Goal: Task Accomplishment & Management: Use online tool/utility

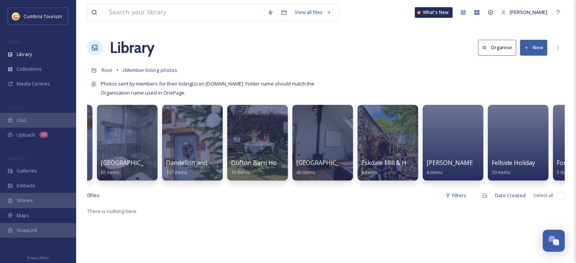
scroll to position [0, 674]
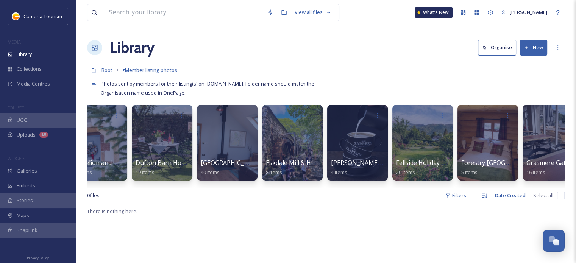
click at [529, 49] on icon at bounding box center [526, 47] width 5 height 5
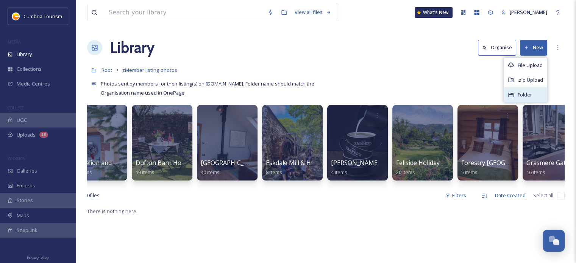
click at [529, 92] on span "Folder" at bounding box center [525, 94] width 14 height 7
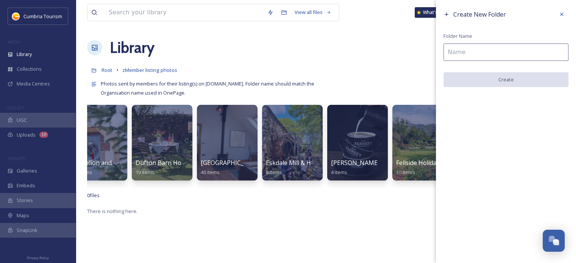
click at [507, 54] on input at bounding box center [505, 52] width 125 height 17
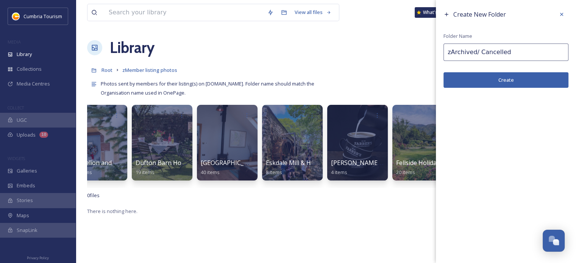
type input "zArchived/ Cancelled"
click at [493, 77] on button "Create" at bounding box center [505, 80] width 125 height 16
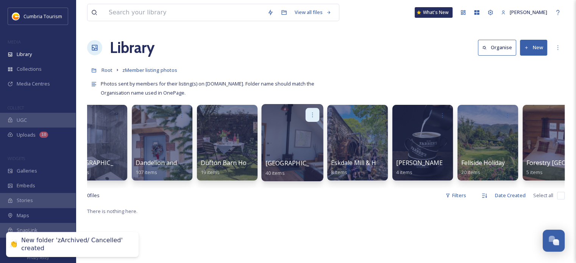
click at [307, 114] on div at bounding box center [313, 115] width 14 height 14
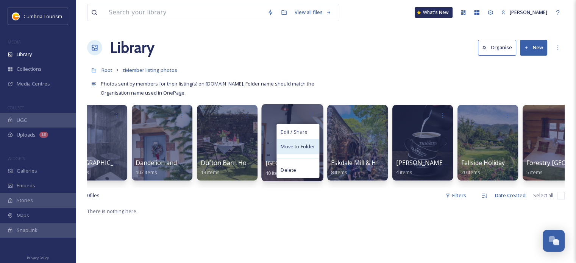
click at [307, 144] on span "Move to Folder" at bounding box center [298, 147] width 34 height 8
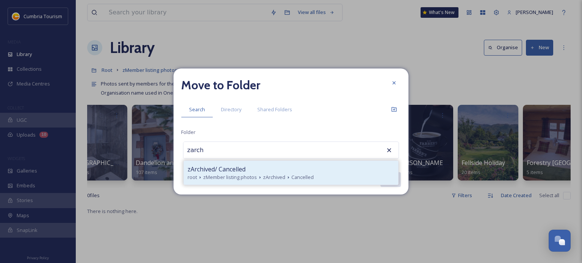
click at [301, 167] on div "zArchived/ Cancelled" at bounding box center [290, 169] width 207 height 9
type input "zArchived/ Cancelled"
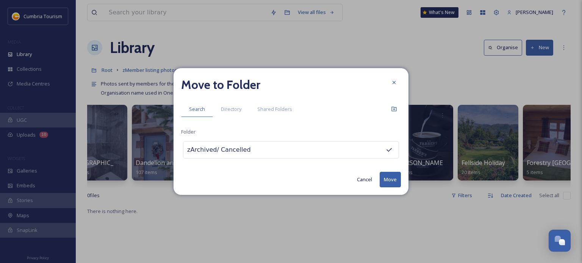
click at [392, 180] on button "Move" at bounding box center [389, 180] width 21 height 16
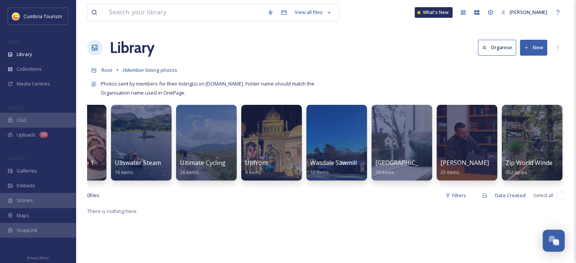
scroll to position [0, 0]
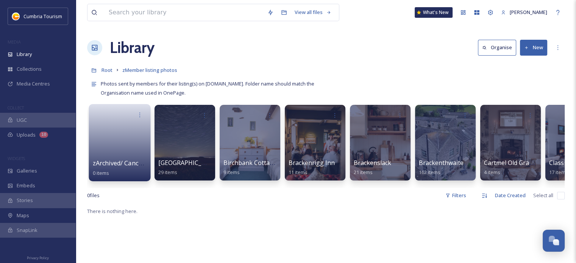
click at [124, 150] on link at bounding box center [120, 140] width 54 height 37
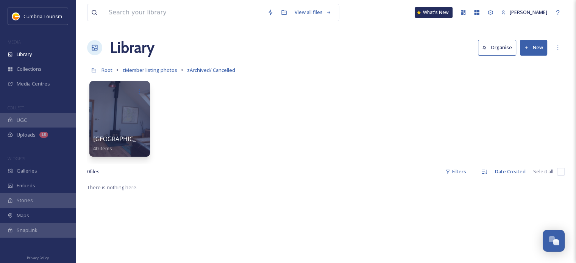
drag, startPoint x: 287, startPoint y: 161, endPoint x: 326, endPoint y: 133, distance: 47.6
